Goal: Information Seeking & Learning: Learn about a topic

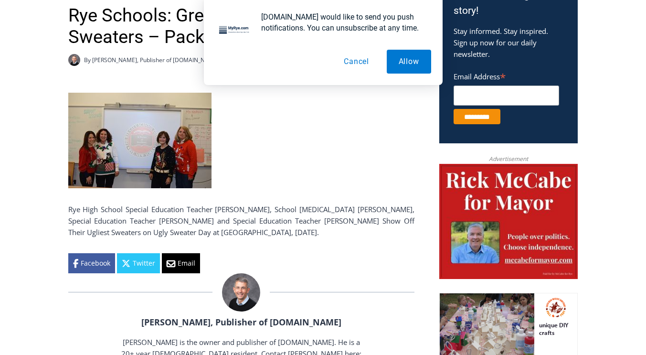
click at [215, 227] on p "Rye High School Special Education Teacher [PERSON_NAME], School [MEDICAL_DATA] …" at bounding box center [241, 221] width 346 height 34
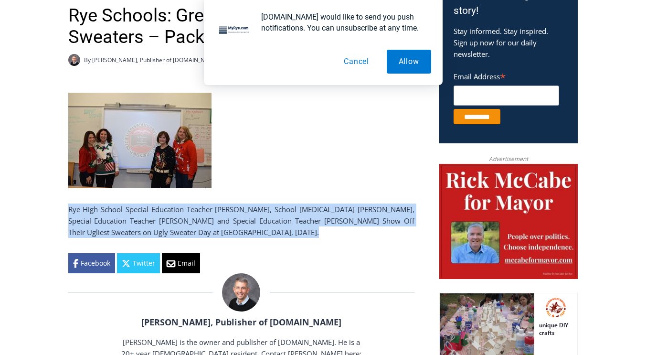
click at [215, 227] on p "Rye High School Special Education Teacher [PERSON_NAME], School [MEDICAL_DATA] …" at bounding box center [241, 221] width 346 height 34
